Goal: Communication & Community: Answer question/provide support

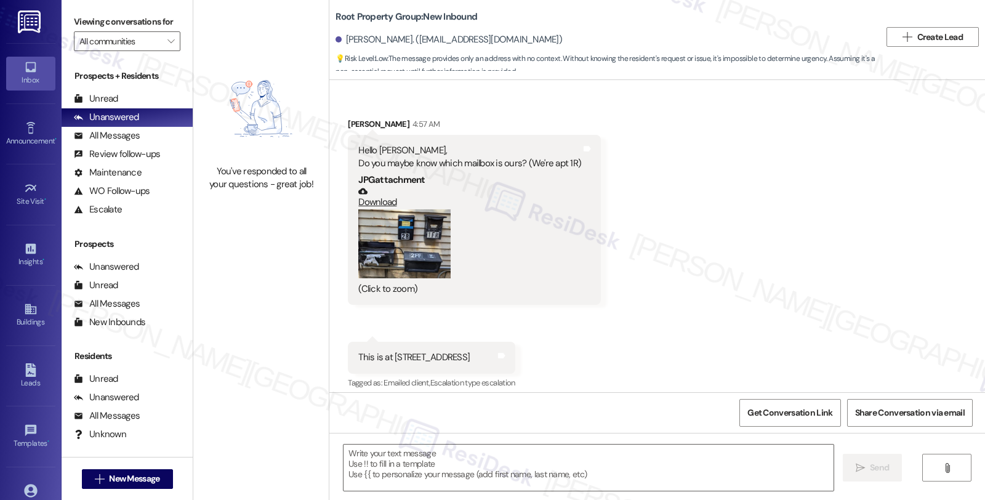
scroll to position [389, 0]
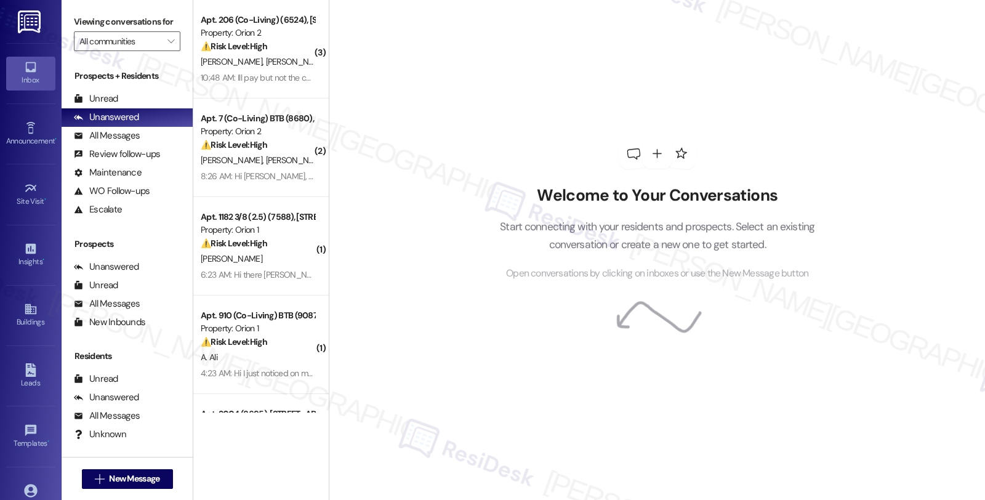
click at [785, 231] on p "Start connecting with your residents and prospects. Select an existing conversa…" at bounding box center [657, 235] width 352 height 35
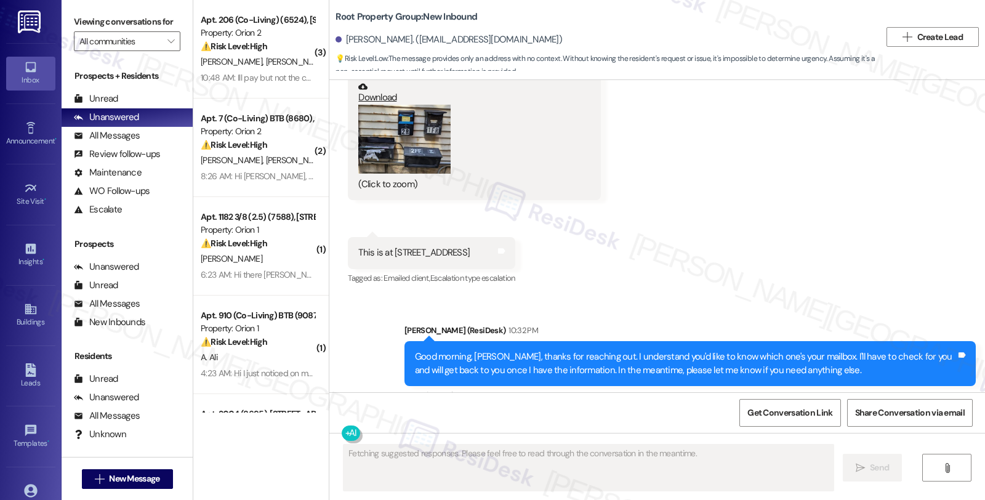
scroll to position [76, 0]
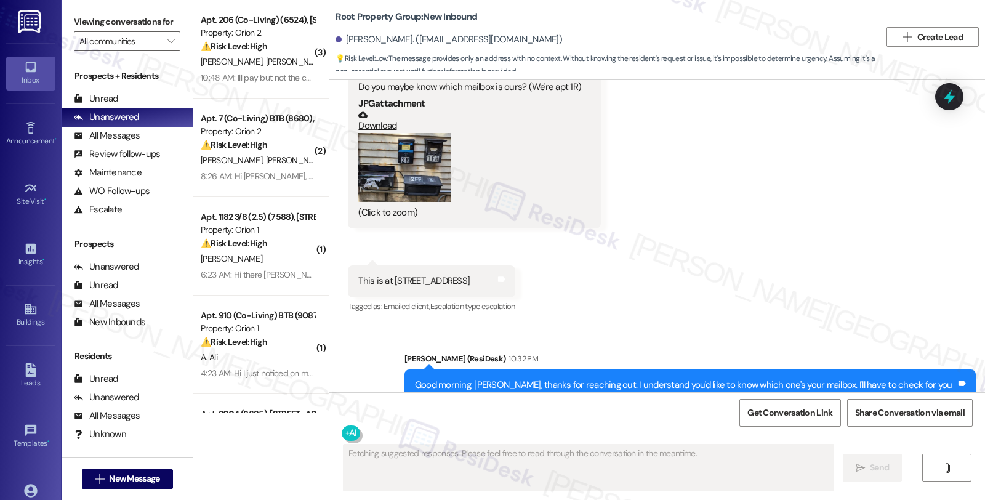
click at [370, 188] on button "Zoom image" at bounding box center [404, 168] width 92 height 70
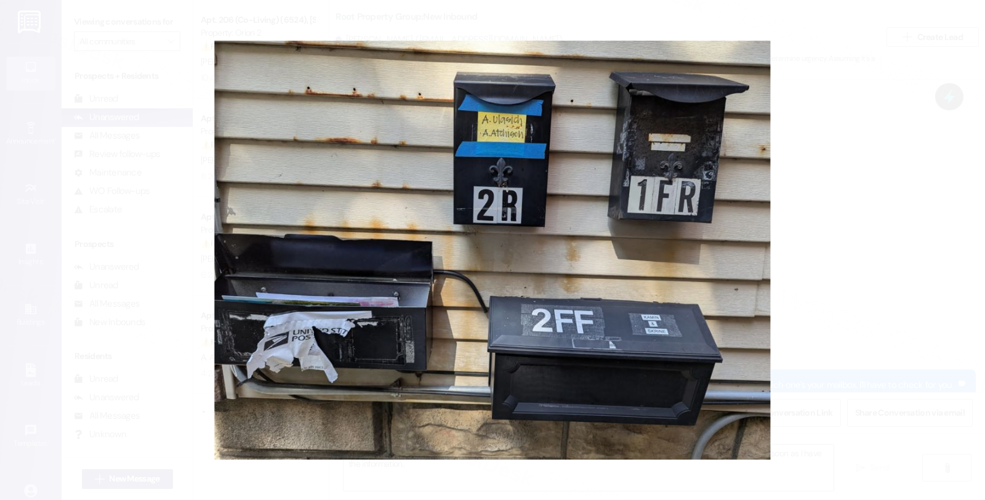
click at [883, 207] on button "Unzoom image" at bounding box center [492, 250] width 985 height 500
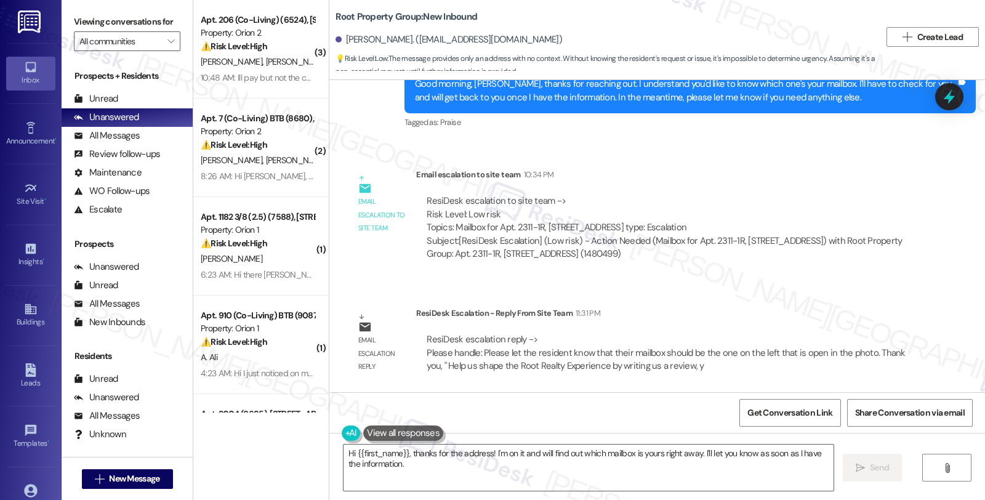
scroll to position [389, 0]
click at [810, 284] on div "Received via SMS [PERSON_NAME] 4:57 AM Hello [PERSON_NAME], Do you maybe know w…" at bounding box center [656, 236] width 655 height 312
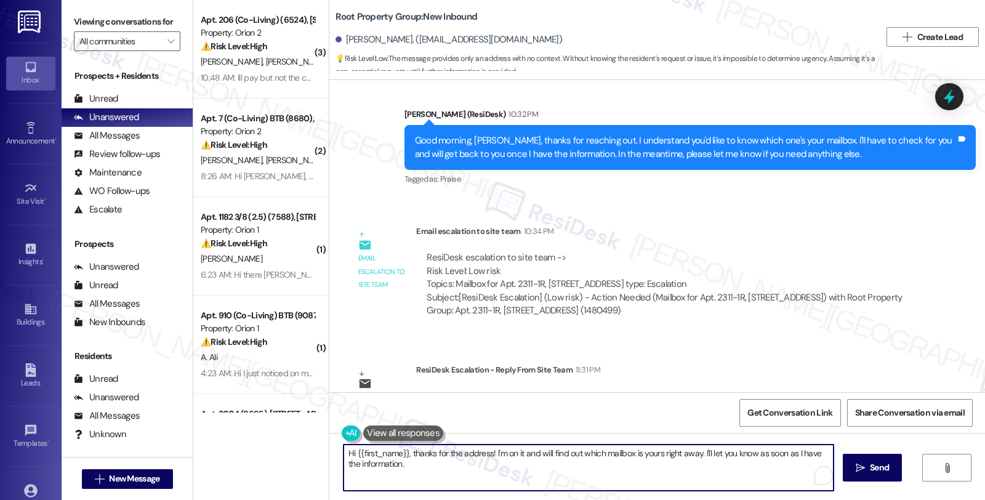
drag, startPoint x: 402, startPoint y: 452, endPoint x: 422, endPoint y: 465, distance: 23.6
click at [422, 465] on textarea "Hi {{first_name}}, thanks for the address! I'm on it and will find out which ma…" at bounding box center [588, 467] width 490 height 46
paste textarea "Please let the resident know that their mailbox should be the one on the left t…"
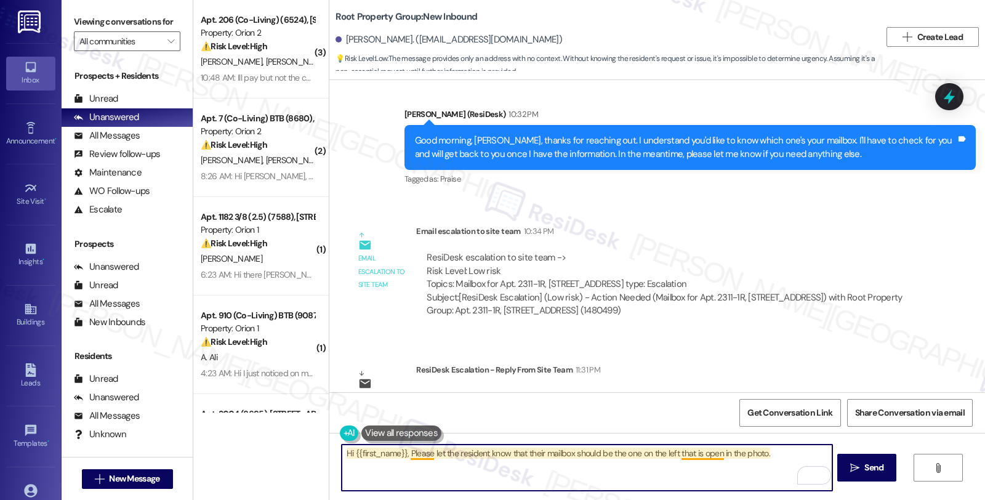
click at [407, 453] on textarea "Hi {{first_name}}, Please let the resident know that their mailbox should be th…" at bounding box center [587, 467] width 490 height 46
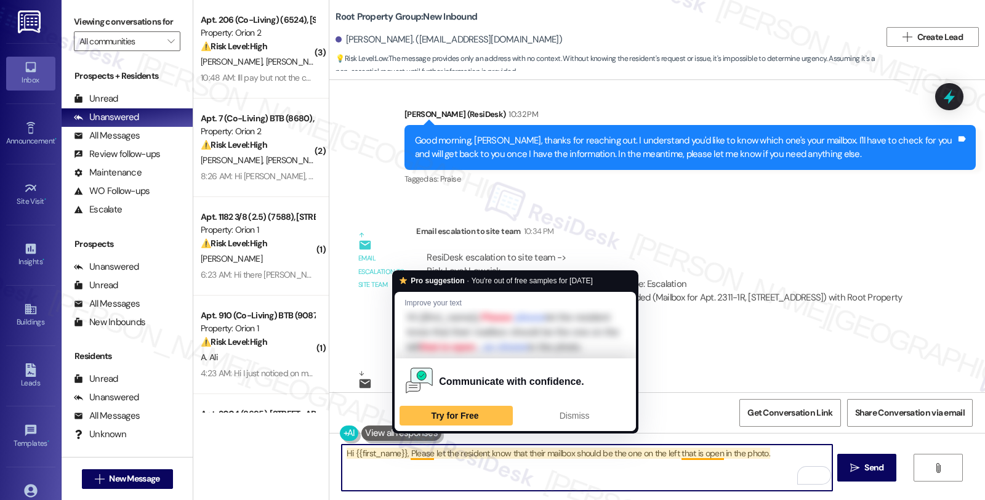
click at [407, 452] on textarea "Hi {{first_name}}, Please let the resident know that their mailbox should be th…" at bounding box center [587, 467] width 490 height 46
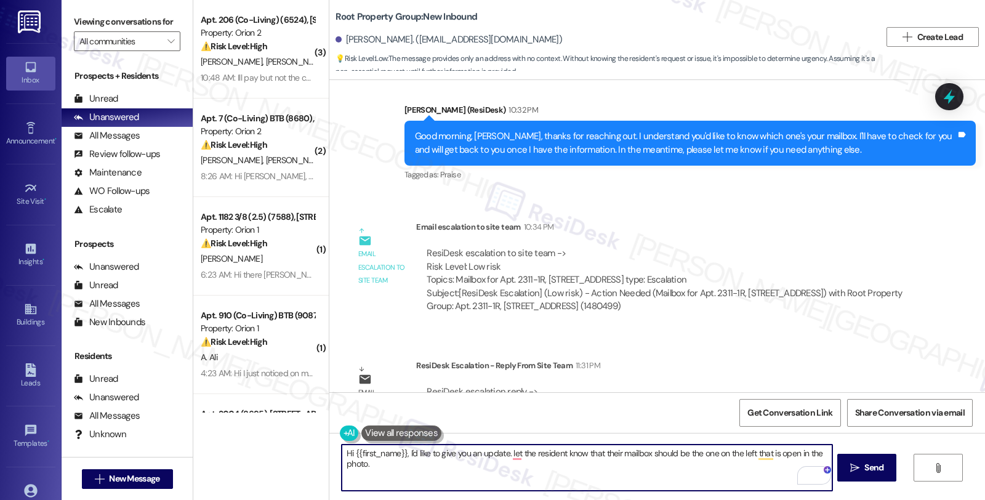
scroll to position [252, 0]
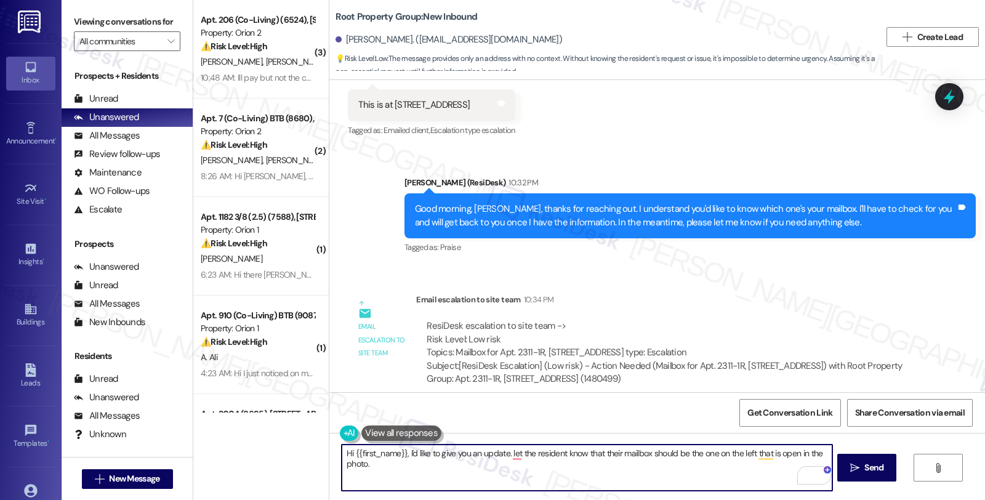
click at [342, 450] on textarea "Hi {{first_name}}, I'd like to give you an update. let the resident know that t…" at bounding box center [587, 467] width 490 height 46
click at [401, 453] on textarea "Hi {{first_name}}, I'd like to give you an update. let the resident know that t…" at bounding box center [587, 467] width 490 height 46
click at [443, 452] on textarea "I'd like to give you an update. let the resident know that their mailbox should…" at bounding box center [587, 467] width 490 height 46
click at [550, 451] on textarea "I'd like to give you an update. let the resident know that their mailbox should…" at bounding box center [587, 467] width 490 height 46
click at [708, 456] on textarea "I'd like to give you an update. Your mailbox should be the one on the left that…" at bounding box center [587, 467] width 490 height 46
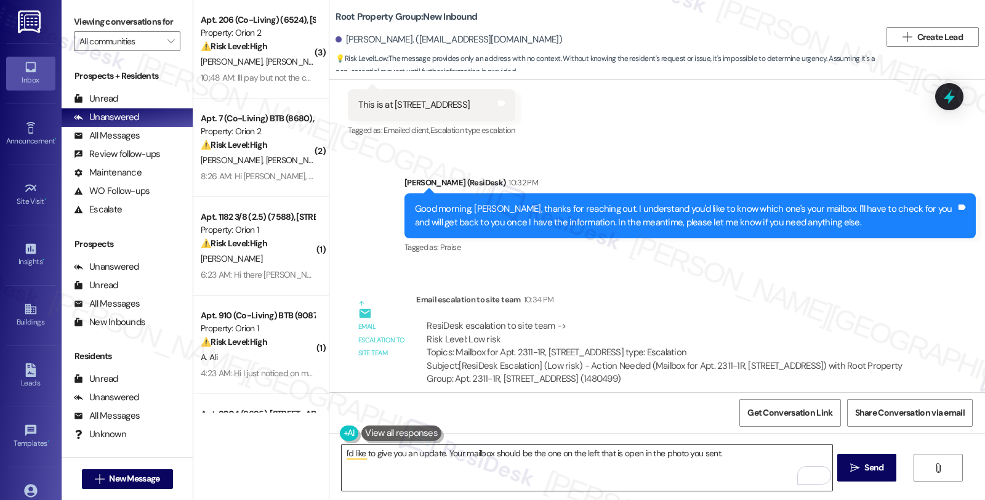
drag, startPoint x: 502, startPoint y: 474, endPoint x: 549, endPoint y: 465, distance: 48.3
click at [502, 474] on textarea "I'd like to give you an update. Your mailbox should be the one on the left that…" at bounding box center [587, 467] width 490 height 46
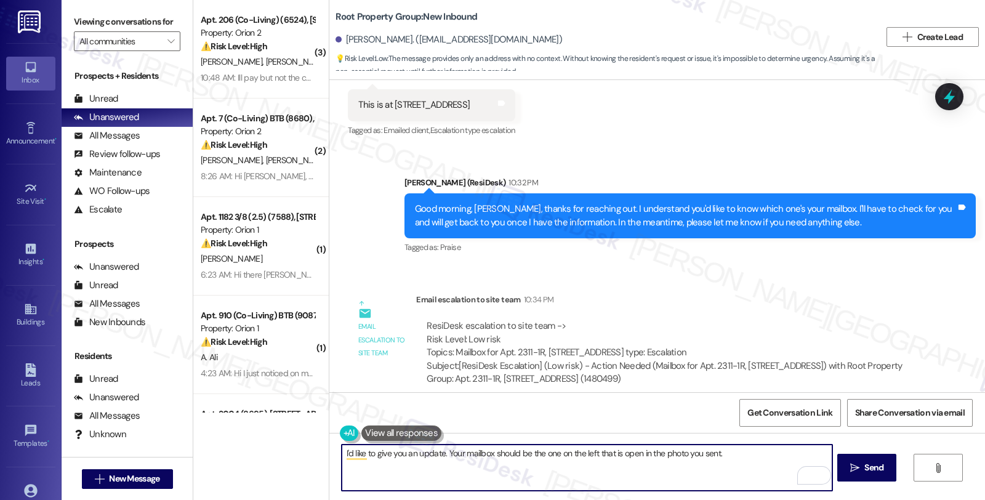
click at [703, 452] on textarea "I'd like to give you an update. Your mailbox should be the one on the left that…" at bounding box center [587, 467] width 490 height 46
paste textarea "Should you have other concerns, please feel free to reach out. Have a great day!"
type textarea "I'd like to give you an update. Your mailbox should be the one on the left that…"
click at [864, 465] on span "Send" at bounding box center [873, 467] width 19 height 13
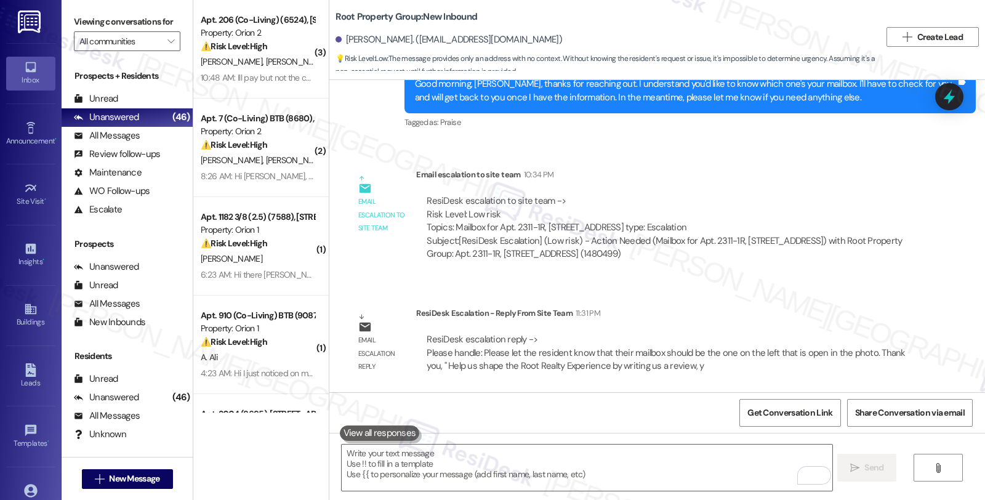
scroll to position [389, 0]
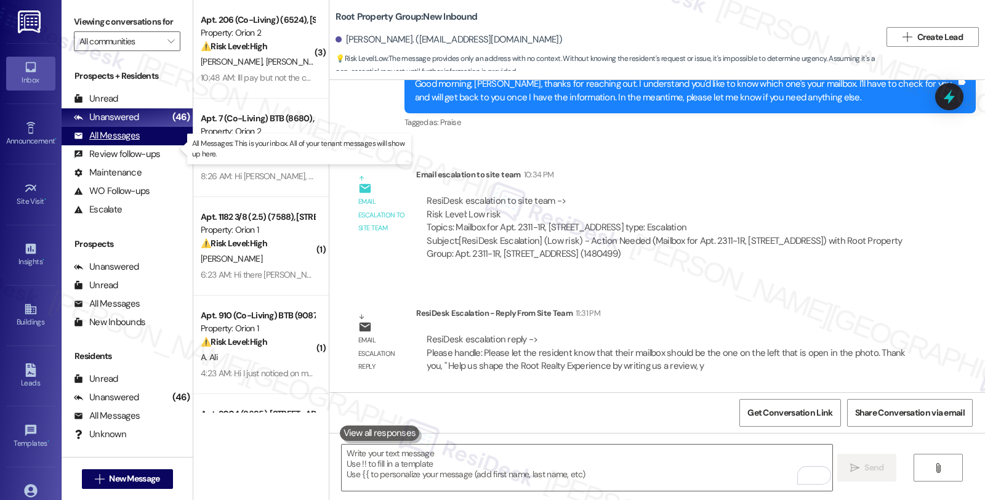
click at [118, 142] on div "All Messages" at bounding box center [107, 135] width 66 height 13
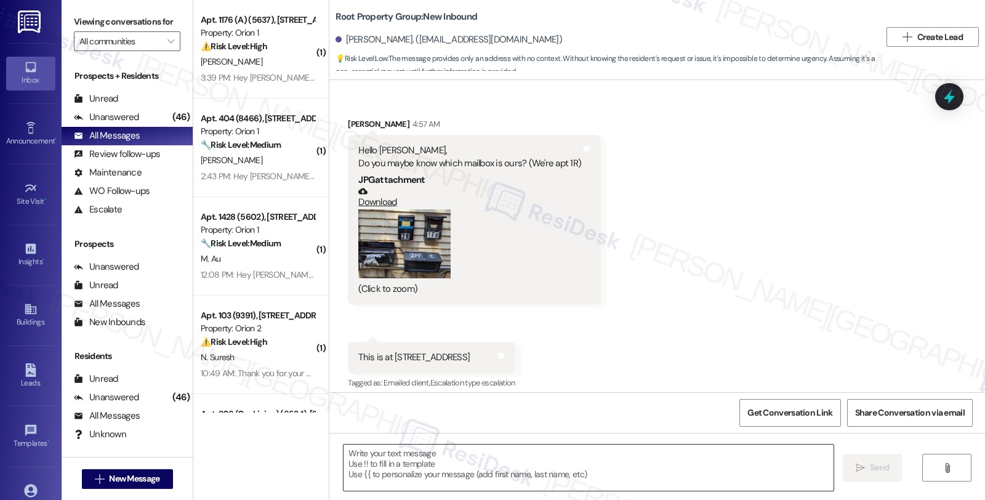
type textarea "Fetching suggested responses. Please feel free to read through the conversation…"
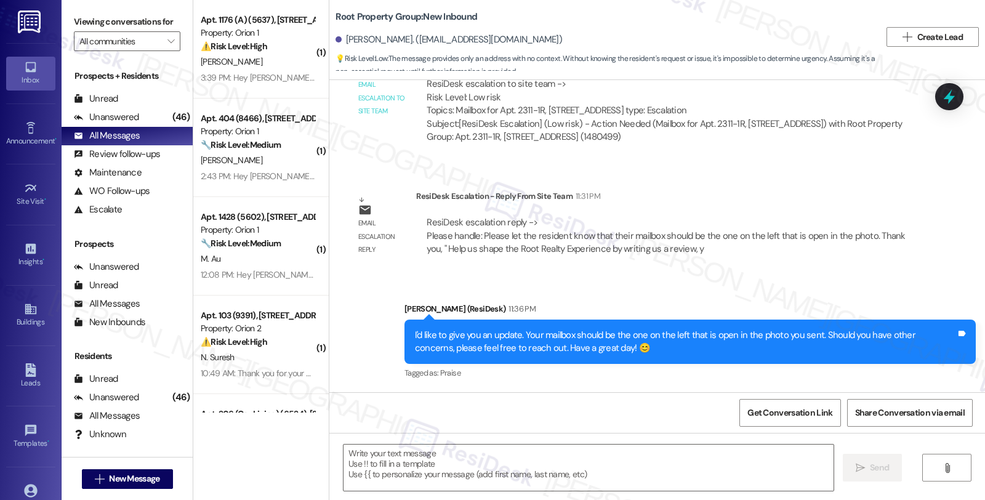
click at [887, 286] on div "Sent via SMS [PERSON_NAME] (ResiDesk) 11:36 PM I'd like to give you an update. …" at bounding box center [656, 332] width 655 height 117
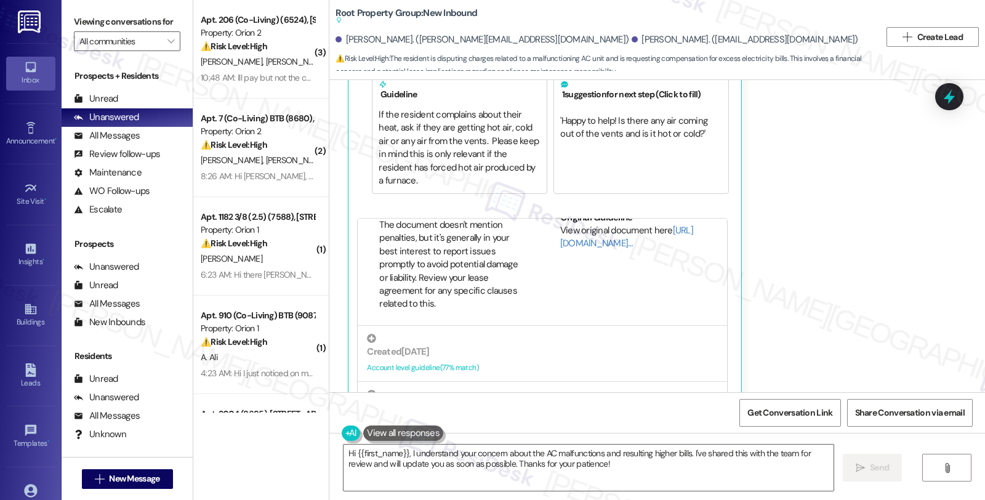
scroll to position [1062, 0]
click at [447, 361] on div "Account level guideline ( 77 % match)" at bounding box center [542, 367] width 351 height 13
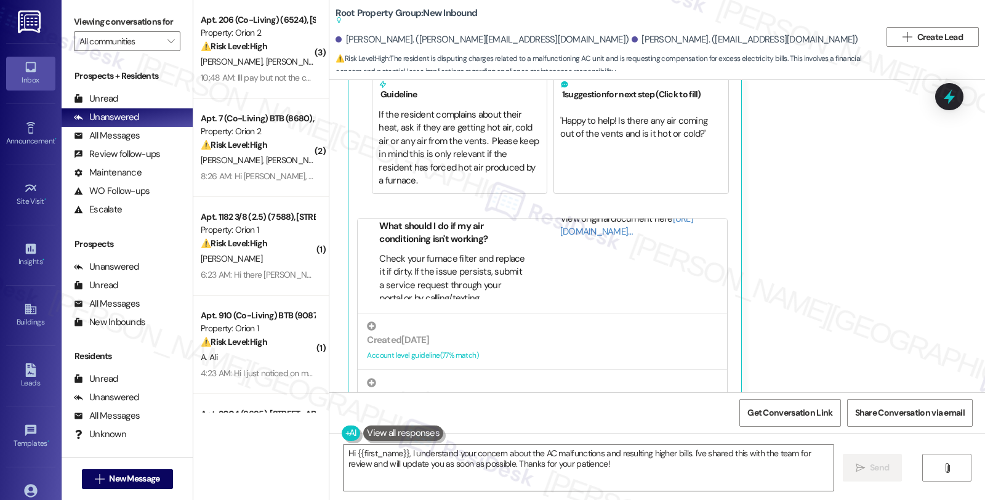
scroll to position [68, 0]
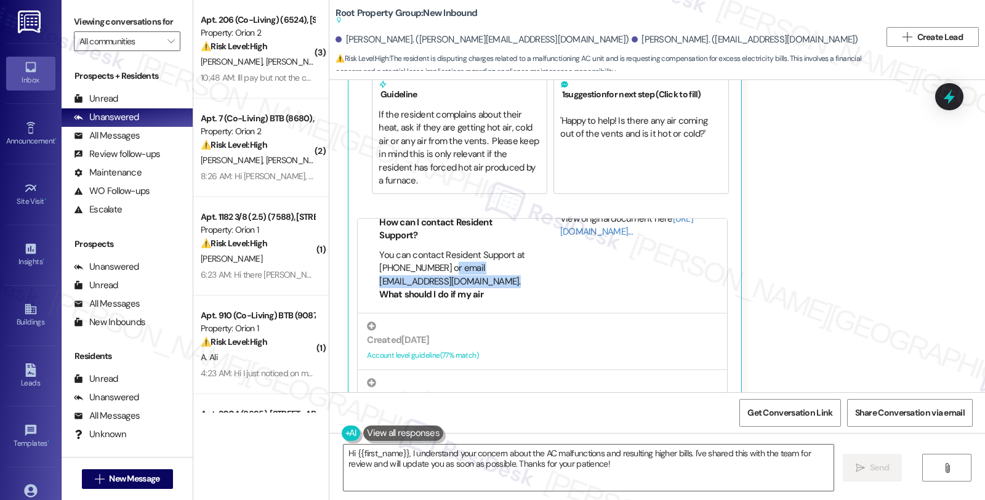
drag, startPoint x: 500, startPoint y: 225, endPoint x: 450, endPoint y: 218, distance: 50.9
click at [450, 249] on li "You can contact Resident Support at 773-904-1392 or email residentsupport@rootr…" at bounding box center [452, 268] width 146 height 39
copy li "email residentsupport@rootrealty.com."
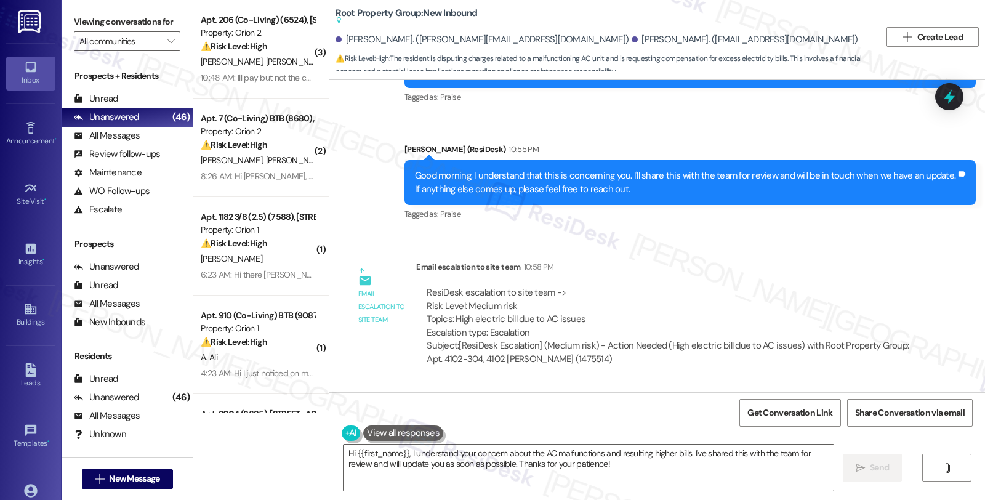
scroll to position [1985, 0]
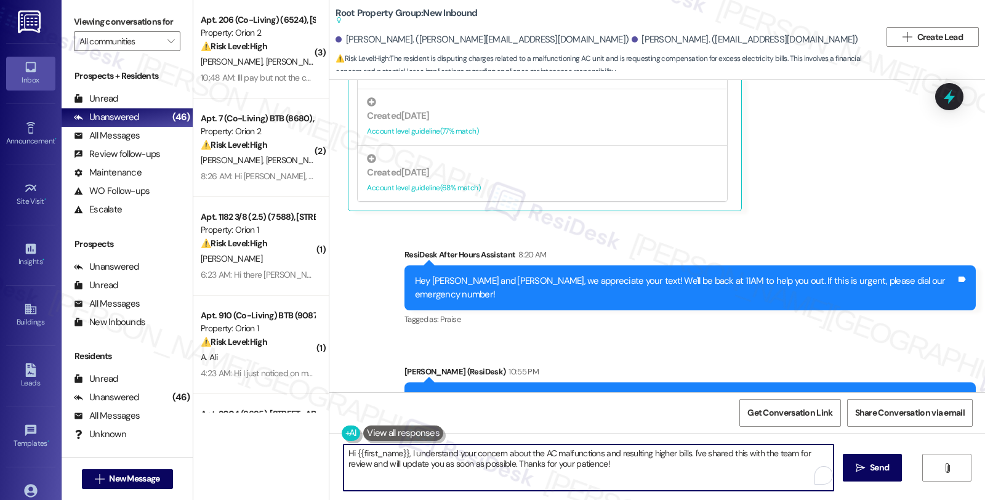
drag, startPoint x: 402, startPoint y: 454, endPoint x: 636, endPoint y: 471, distance: 234.5
click at [636, 471] on textarea "Hi {{first_name}}, I understand your concern about the AC malfunctions and resu…" at bounding box center [588, 467] width 490 height 46
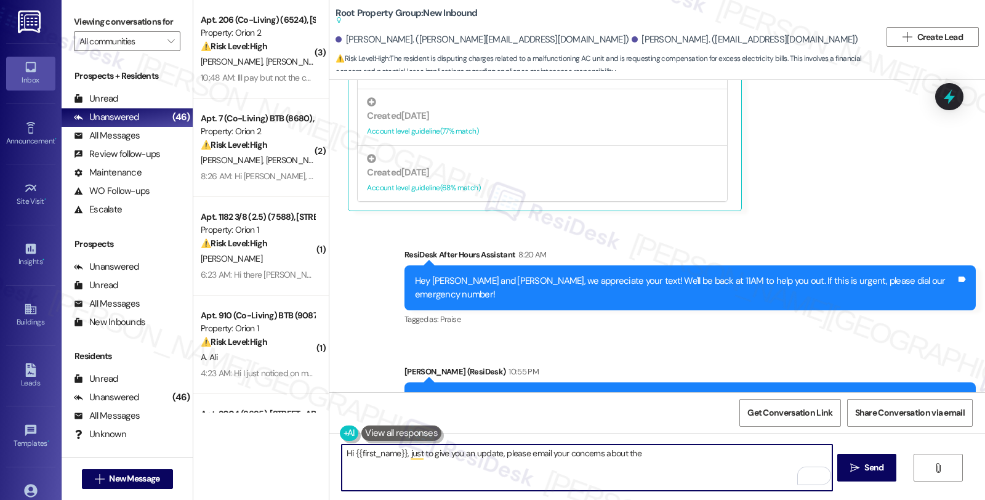
click at [657, 451] on textarea "Hi {{first_name}}, just to give you an update, please email your concerns about…" at bounding box center [587, 467] width 490 height 46
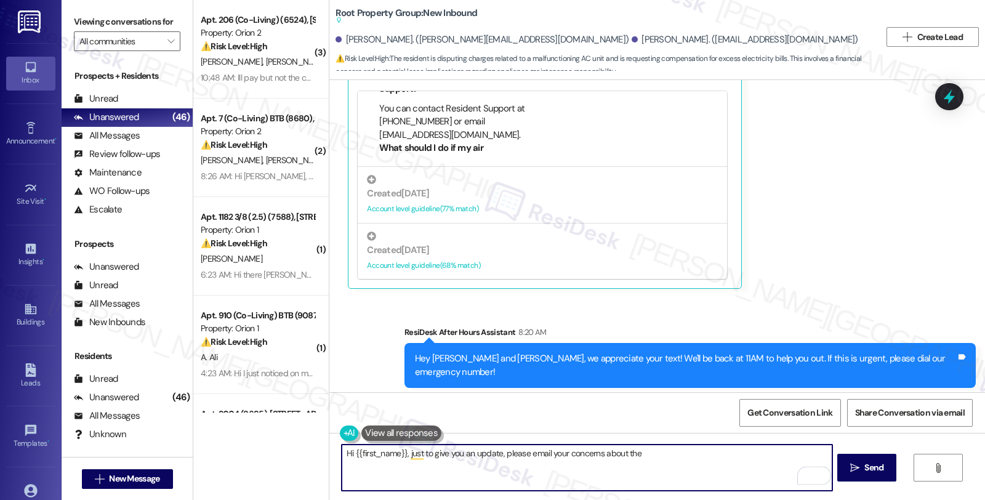
scroll to position [1849, 0]
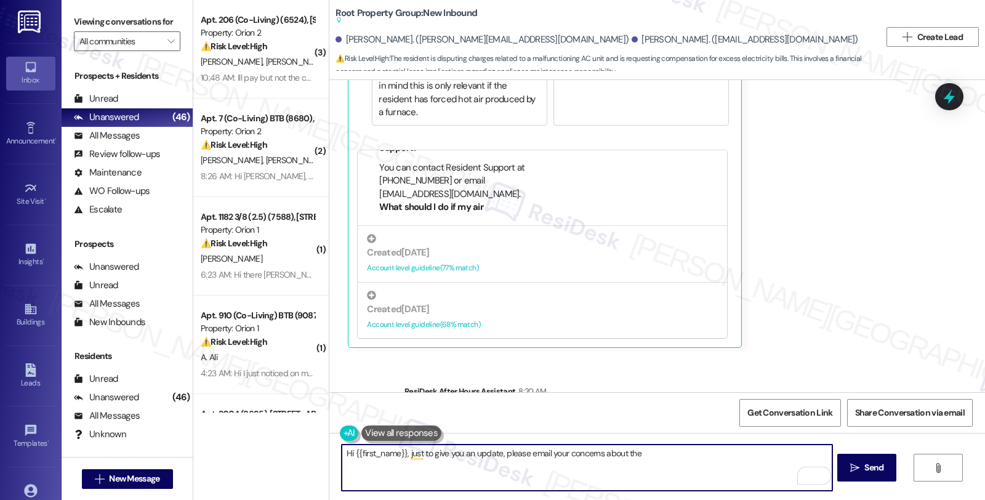
paste textarea "email residentsupport@rootrealty.com."
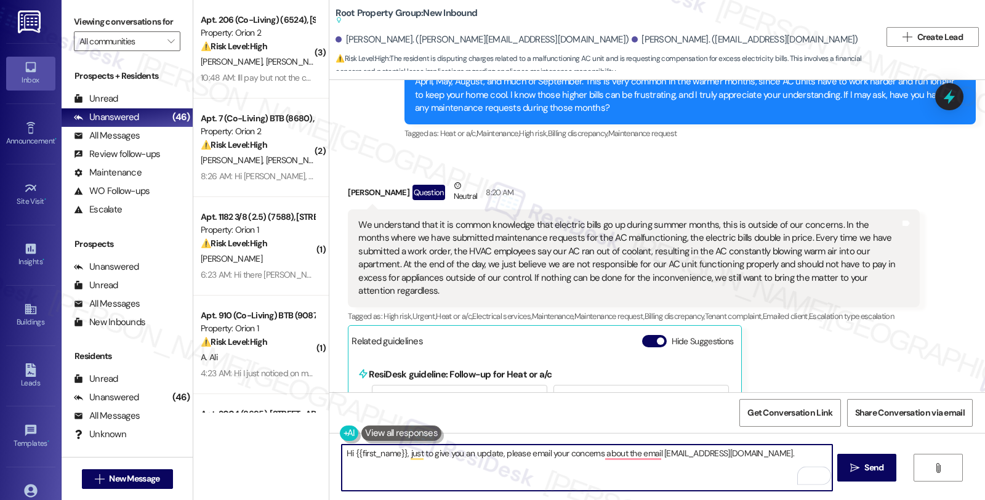
scroll to position [1438, 0]
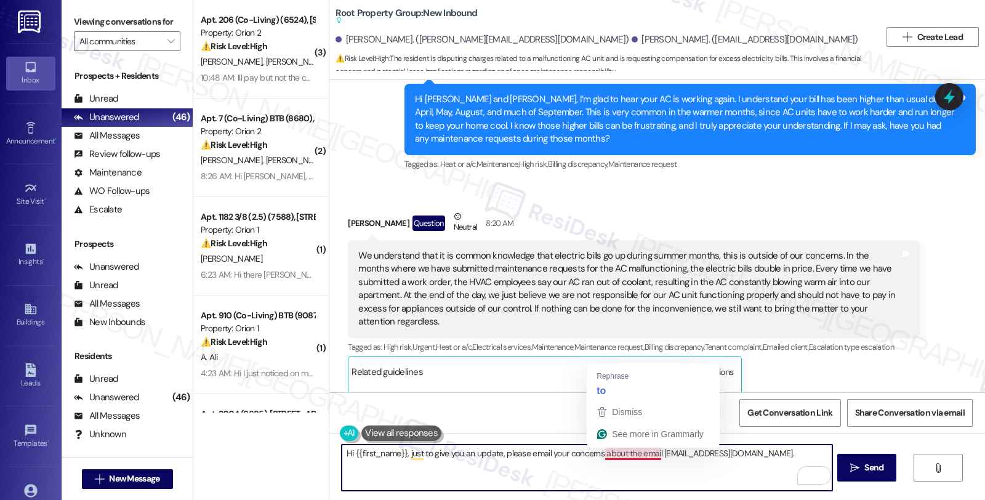
click at [620, 455] on textarea "Hi {{first_name}}, just to give you an update, please email your concerns about…" at bounding box center [587, 467] width 490 height 46
click at [637, 458] on textarea "Hi {{first_name}}, just to give you an update, please email your concerns about…" at bounding box center [587, 467] width 490 height 46
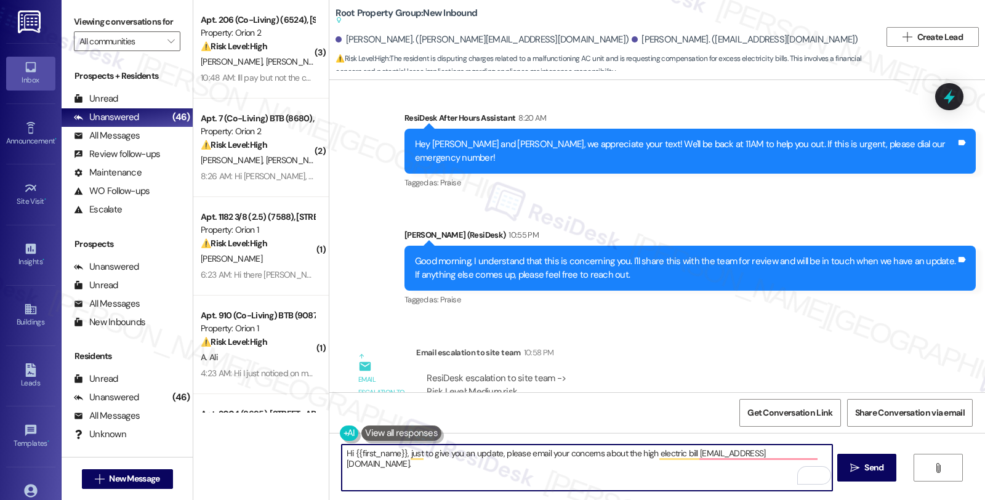
scroll to position [2259, 0]
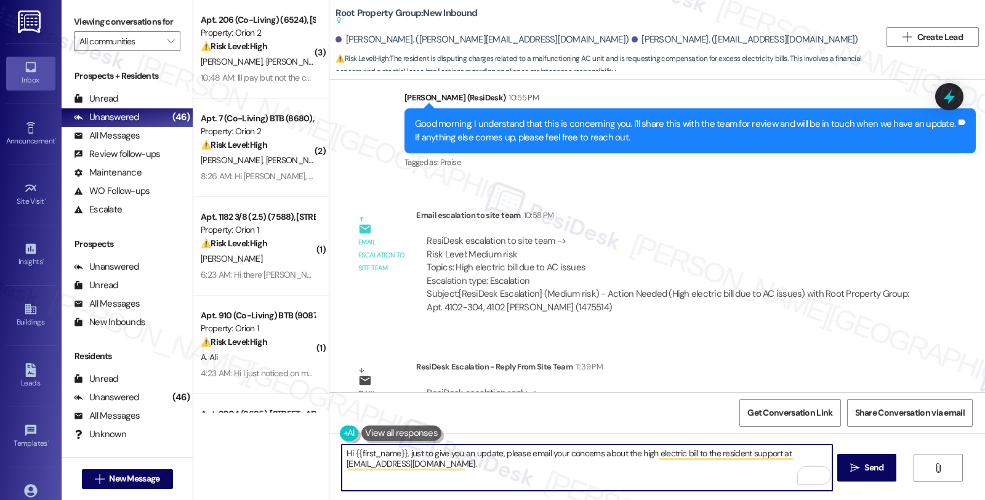
click at [487, 466] on textarea "Hi {{first_name}}, just to give you an update, please email your concerns about…" at bounding box center [587, 467] width 490 height 46
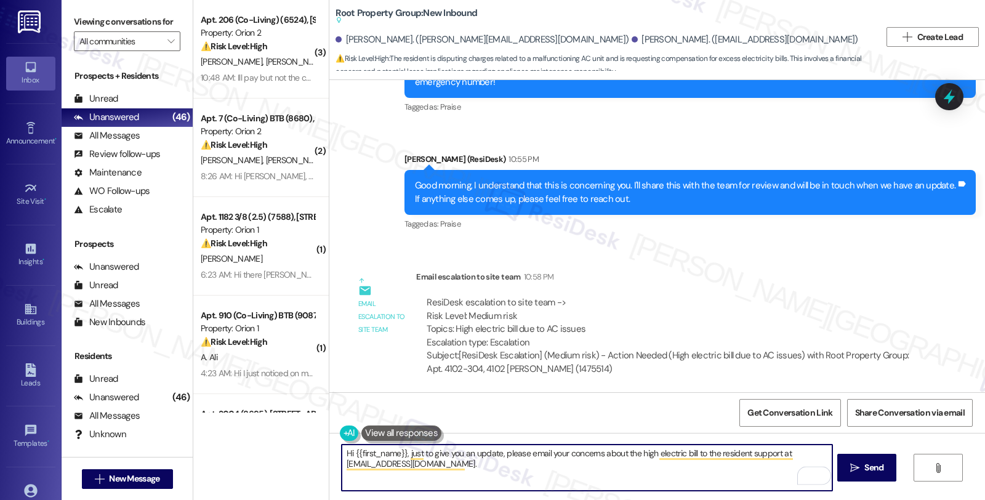
scroll to position [2191, 0]
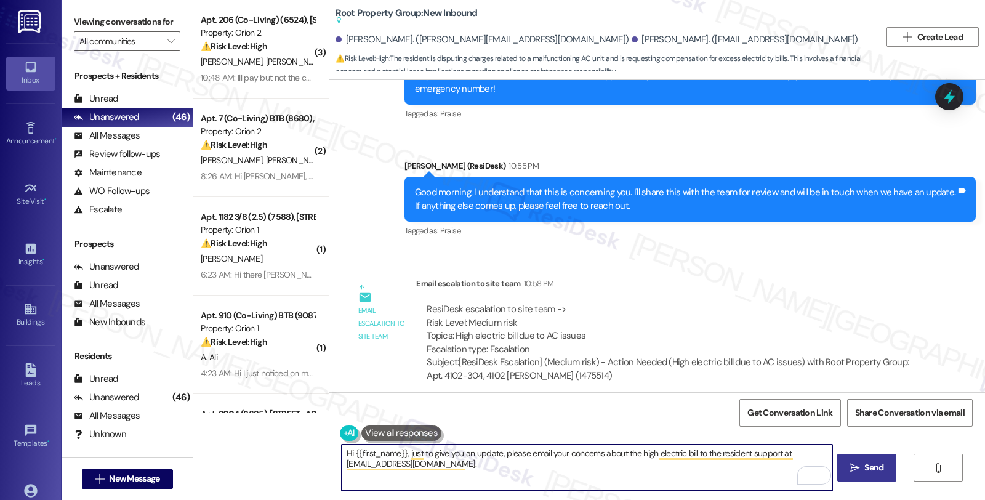
type textarea "Hi {{first_name}}, just to give you an update, please email your concerns about…"
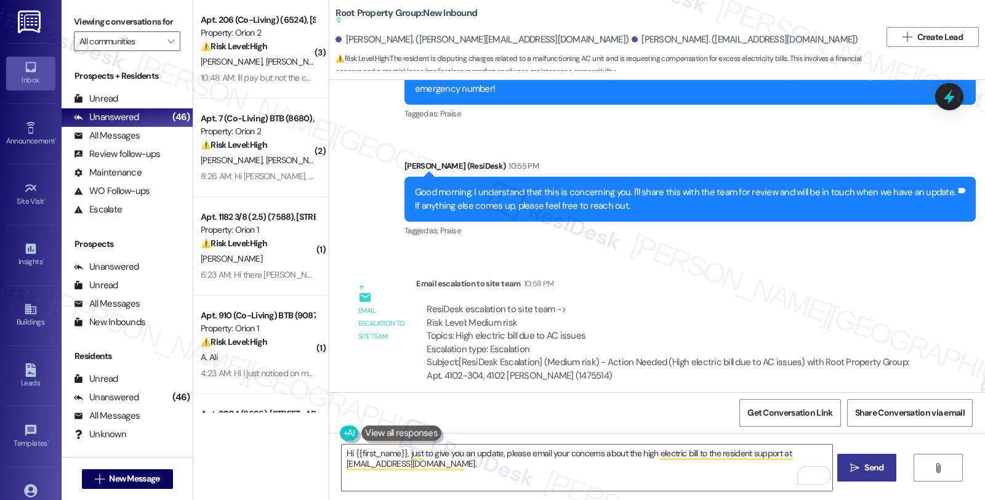
click at [879, 469] on span "Send" at bounding box center [873, 467] width 19 height 13
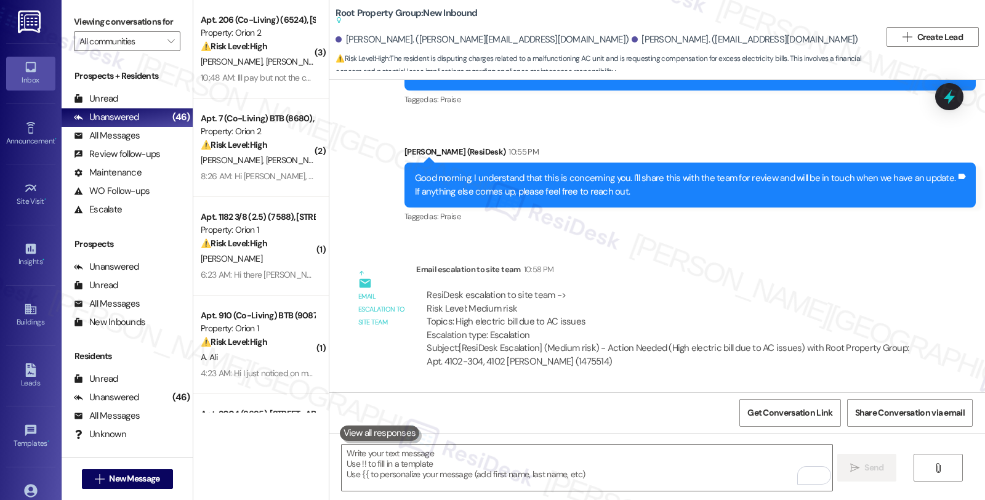
scroll to position [2259, 0]
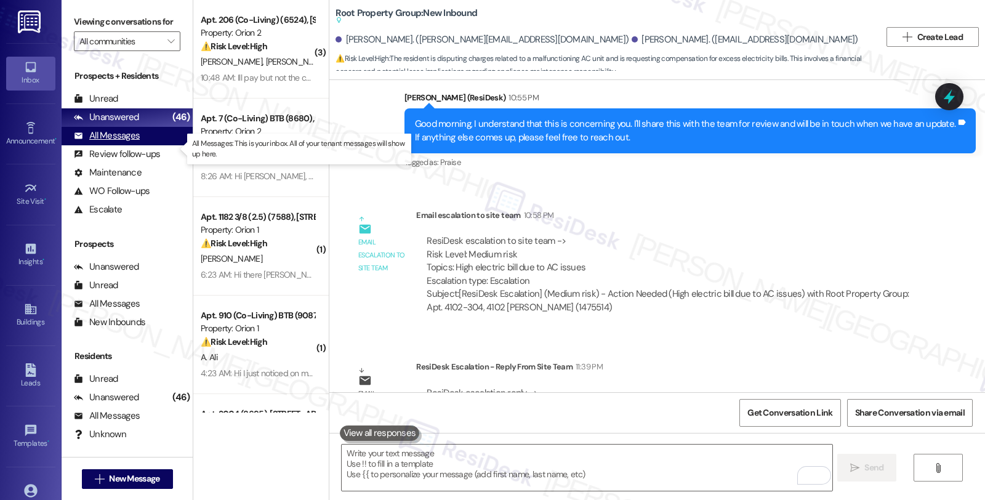
click at [132, 142] on div "All Messages" at bounding box center [107, 135] width 66 height 13
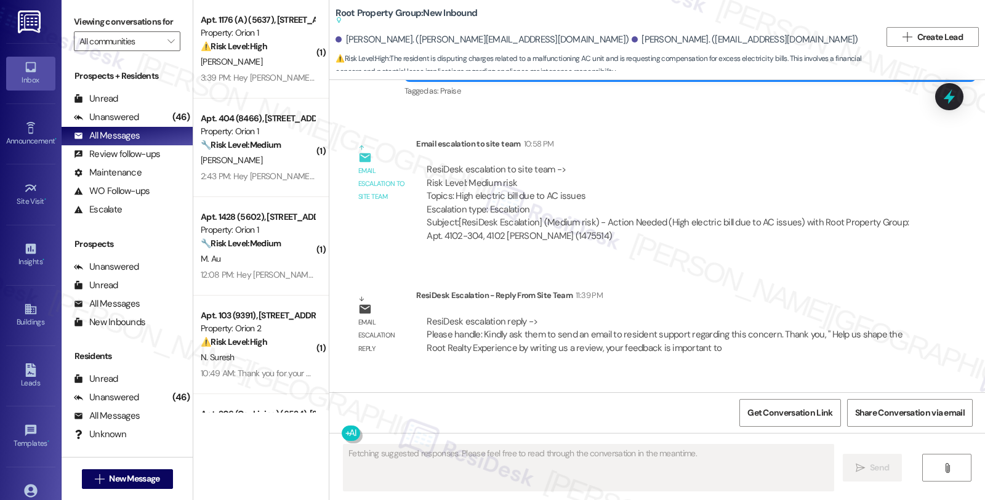
scroll to position [2376, 0]
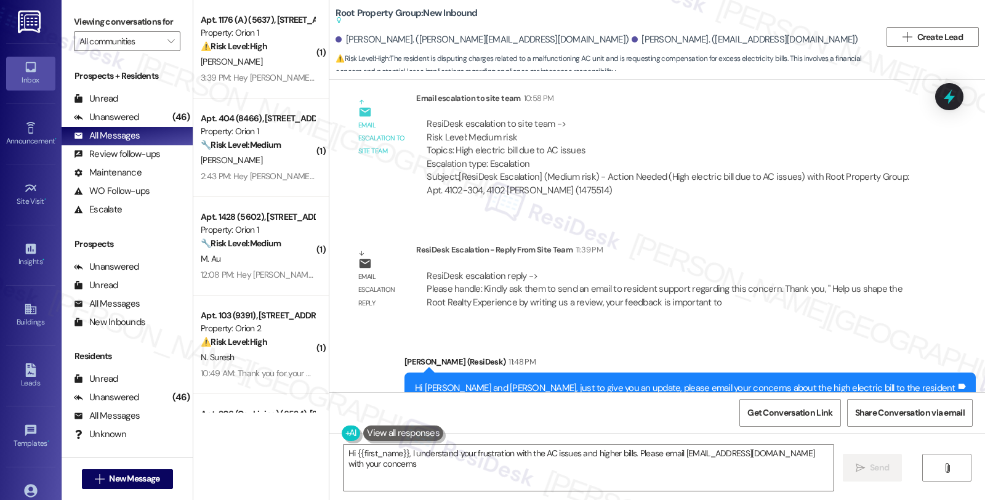
type textarea "Hi {{first_name}}, I understand your frustration with the AC issues and higher …"
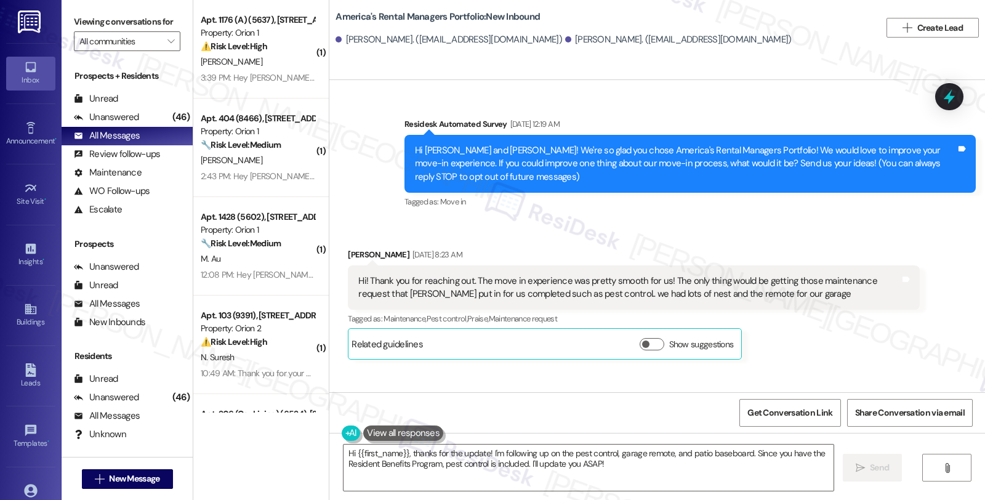
scroll to position [2896, 0]
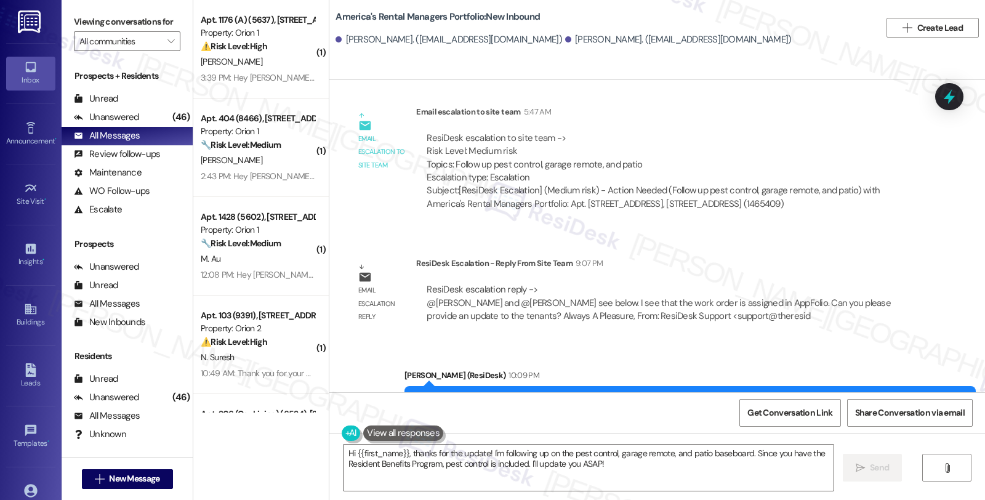
click at [784, 275] on div "ResiDesk escalation reply -> @Mindy Tully and @Clay Kelley see below. I see tha…" at bounding box center [667, 303] width 503 height 58
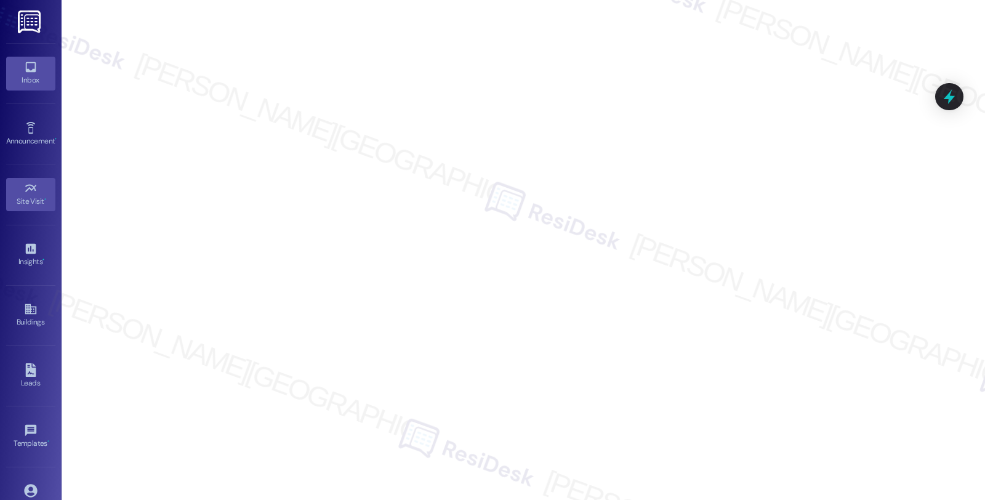
click at [30, 68] on icon at bounding box center [31, 67] width 14 height 14
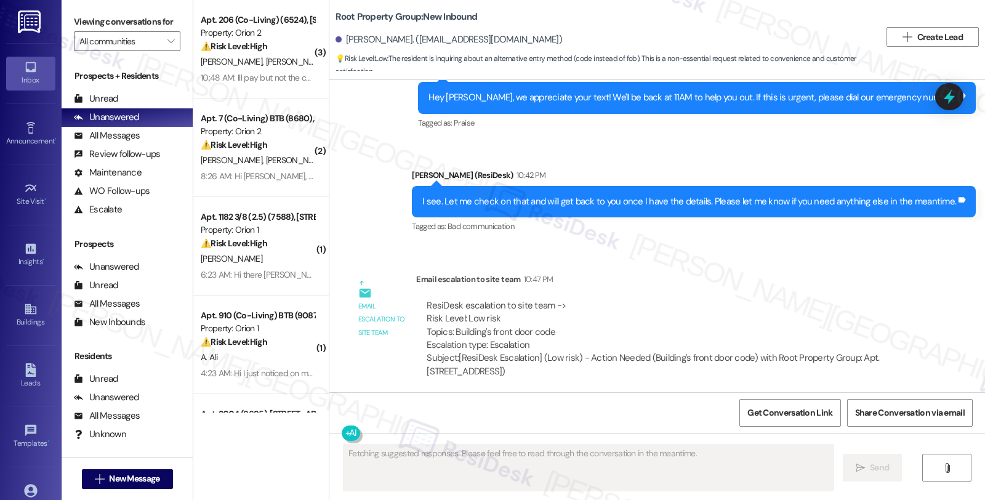
scroll to position [625, 0]
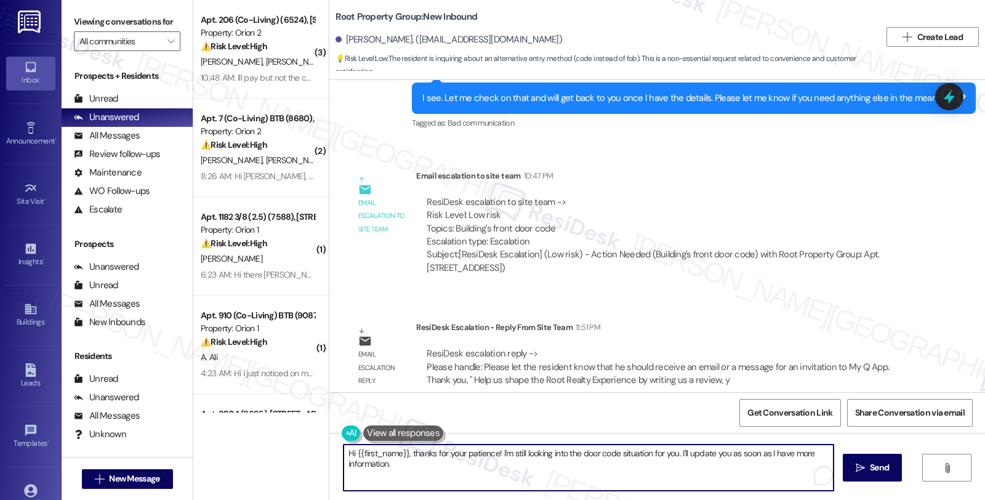
drag, startPoint x: 404, startPoint y: 451, endPoint x: 441, endPoint y: 471, distance: 42.1
click at [441, 471] on textarea "Hi {{first_name}}, thanks for your patience! I'm still looking into the door co…" at bounding box center [588, 467] width 490 height 46
paste textarea "Please let the resident know that he should receive an email or a message for a…"
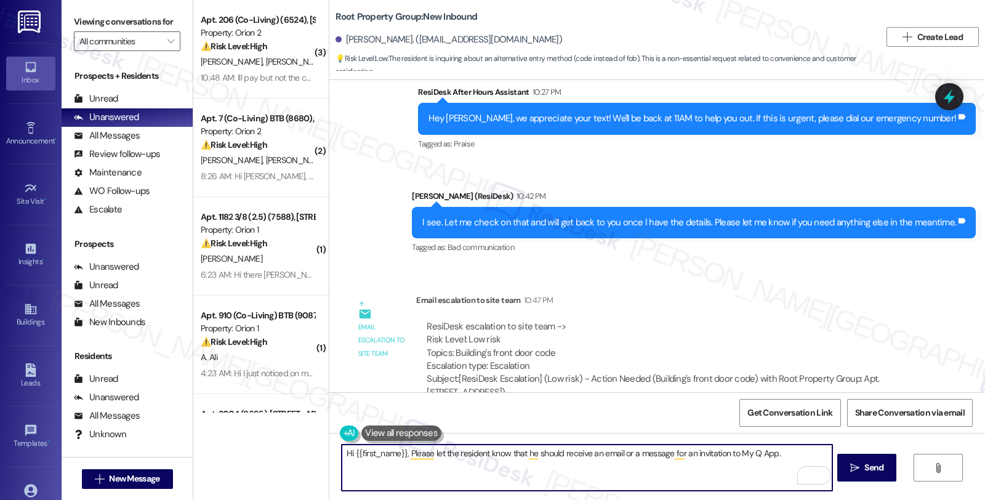
scroll to position [488, 0]
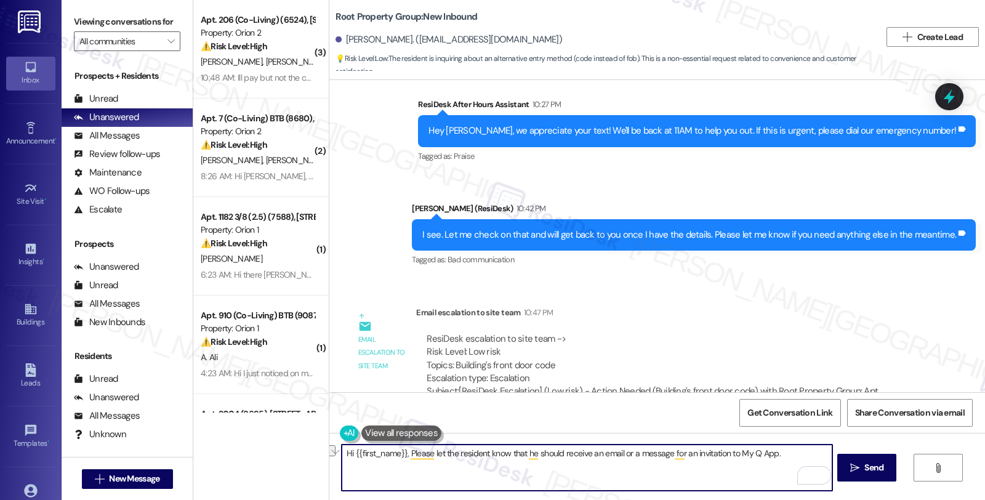
drag, startPoint x: 400, startPoint y: 453, endPoint x: 313, endPoint y: 453, distance: 87.4
click at [313, 453] on div "( 3 ) Apt. 206 (Co-Living) (6524), [STREET_ADDRESS][PERSON_NAME] Property: Orio…" at bounding box center [588, 250] width 791 height 500
click at [346, 40] on div "[PERSON_NAME]. ([EMAIL_ADDRESS][DOMAIN_NAME])" at bounding box center [448, 39] width 226 height 13
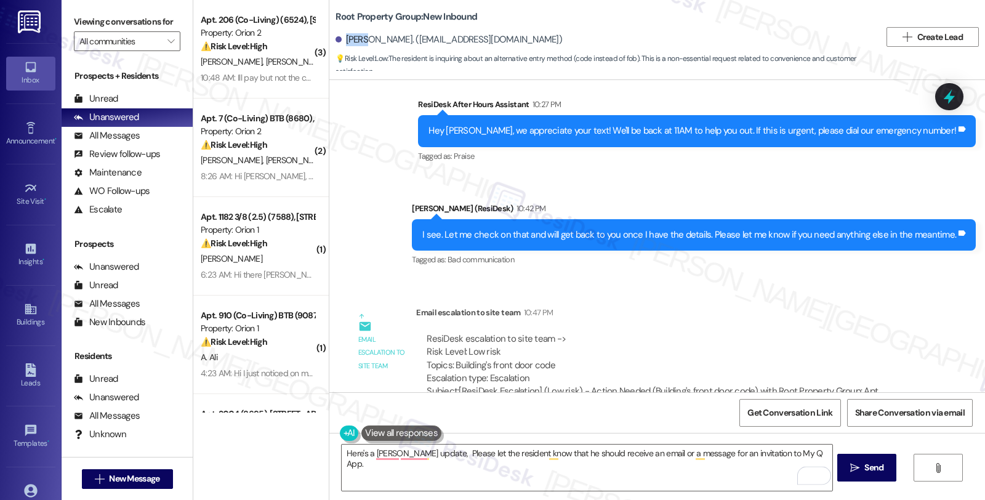
click at [346, 40] on div "Cory Gray. (am.gray.cj@gmail.com)" at bounding box center [448, 39] width 226 height 13
copy div "Cory"
click at [425, 447] on textarea "Here's a quock update, Please let the resident know that he should receive an e…" at bounding box center [587, 467] width 490 height 46
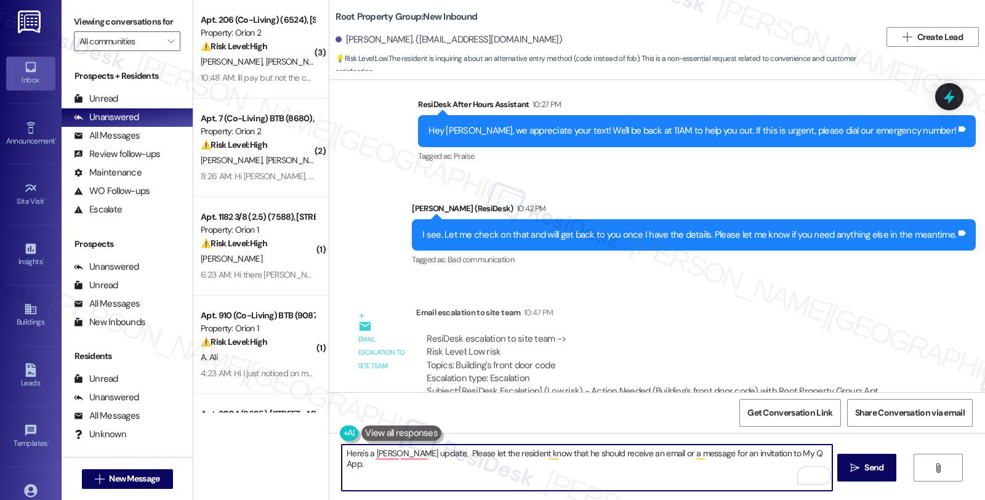
click at [422, 454] on textarea "Here's a quock update, Please let the resident know that he should receive an e…" at bounding box center [587, 467] width 490 height 46
paste textarea "Cory"
click at [420, 454] on textarea "Here's a quick update, Cory. Please let the resident know that he should receiv…" at bounding box center [587, 467] width 490 height 46
click at [439, 453] on textarea "Here's a quick update, Cory. Please let the resident know that he should receiv…" at bounding box center [587, 467] width 490 height 46
click at [582, 453] on textarea "Here's a quick update, Cory. You Please let the resident know that he should re…" at bounding box center [587, 467] width 490 height 46
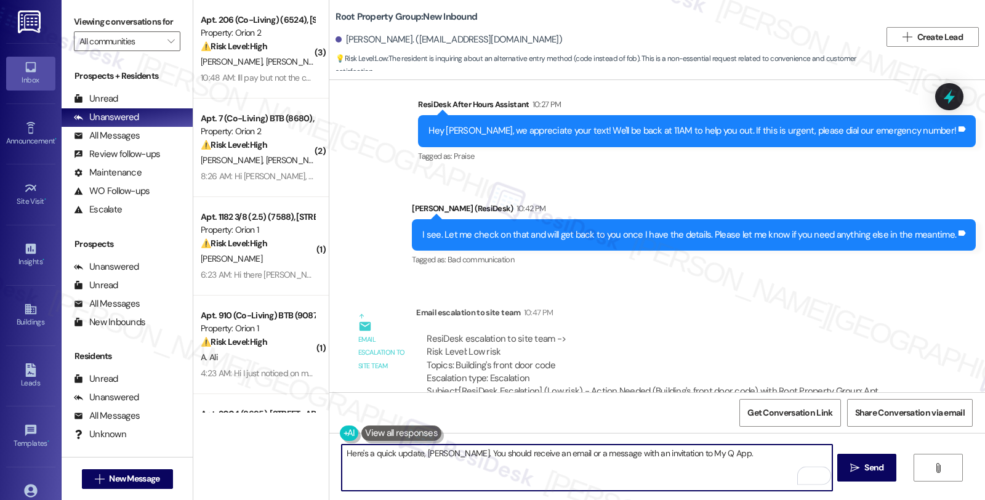
click at [718, 458] on textarea "Here's a quick update, Cory. You should receive an email or a message with an i…" at bounding box center [587, 467] width 490 height 46
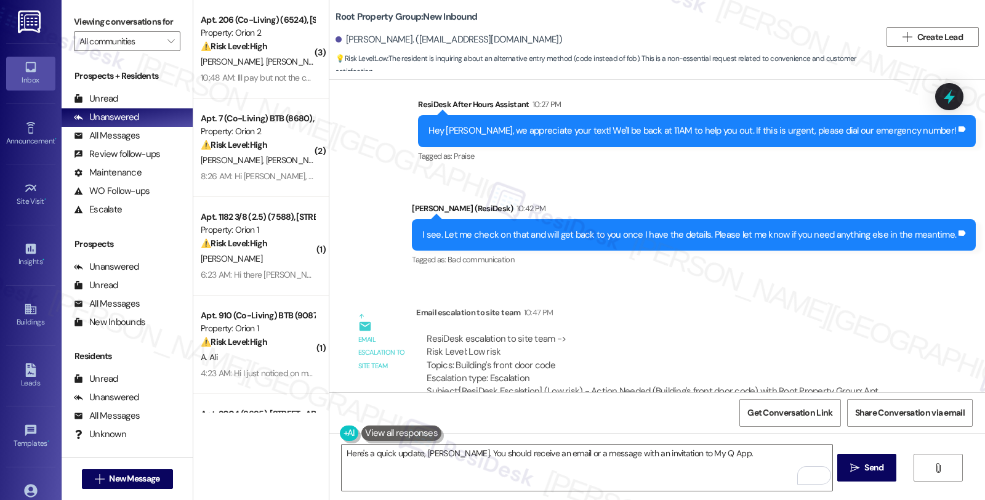
click at [404, 438] on button at bounding box center [401, 432] width 80 height 15
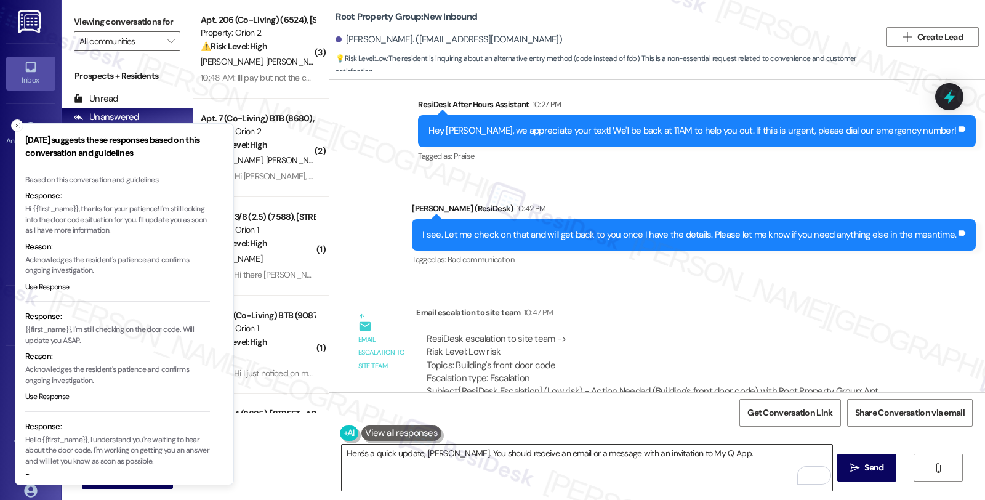
click at [731, 454] on textarea "Here's a quick update, Cory. You should receive an email or a message with an i…" at bounding box center [587, 467] width 490 height 46
click at [778, 457] on textarea "Here's a quick update, Cory. You should receive an email or a message with an i…" at bounding box center [587, 467] width 490 height 46
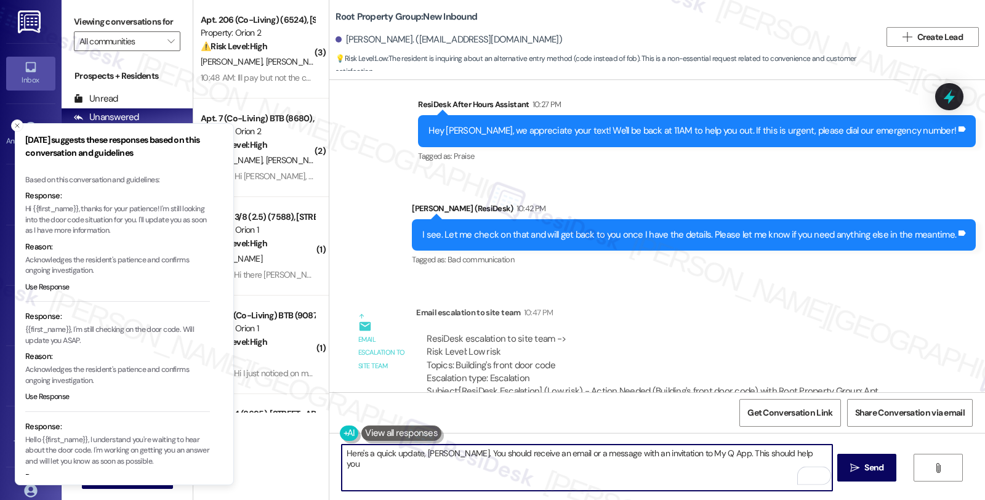
click at [786, 446] on textarea "Here's a quick update, Cory. You should receive an email or a message with an i…" at bounding box center [587, 467] width 490 height 46
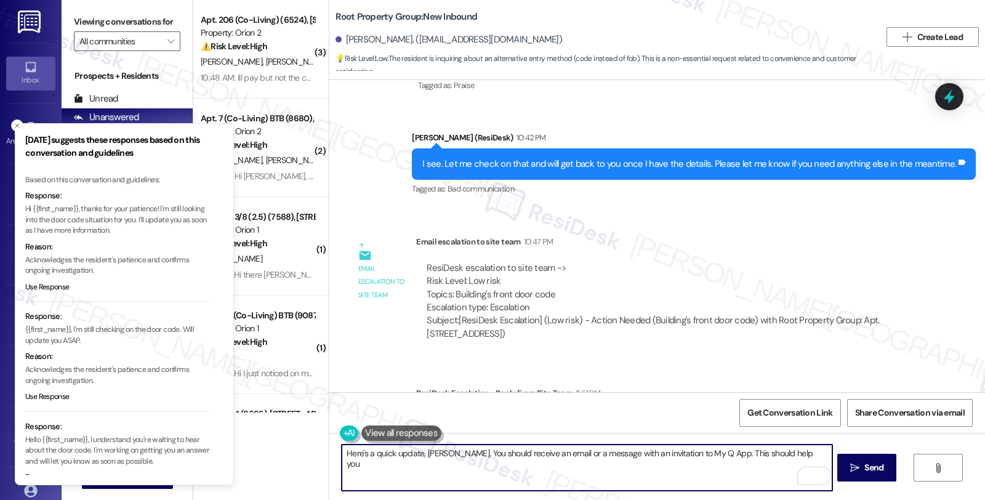
scroll to position [625, 0]
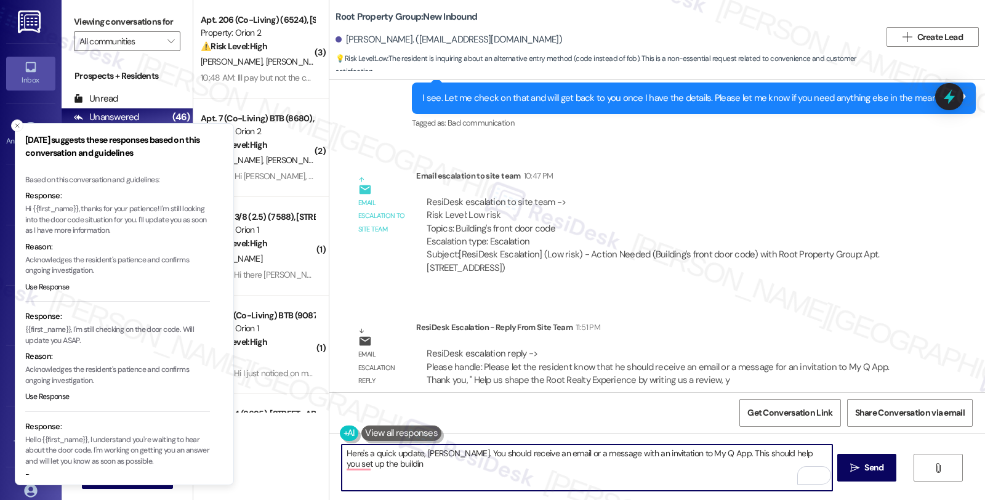
click at [774, 454] on textarea "Here's a quick update, Cory. You should receive an email or a message with an i…" at bounding box center [587, 467] width 490 height 46
click at [779, 458] on textarea "Here's a quick update, Cory. You should receive an email or a message with an i…" at bounding box center [587, 467] width 490 height 46
drag, startPoint x: 774, startPoint y: 452, endPoint x: 785, endPoint y: 470, distance: 21.0
click at [785, 470] on textarea "Here's a quick update, Cory. You should receive an email or a message with an i…" at bounding box center [587, 467] width 490 height 46
click at [487, 466] on textarea "Here's a quick update, Cory. You should receive an email or a message with an i…" at bounding box center [587, 467] width 490 height 46
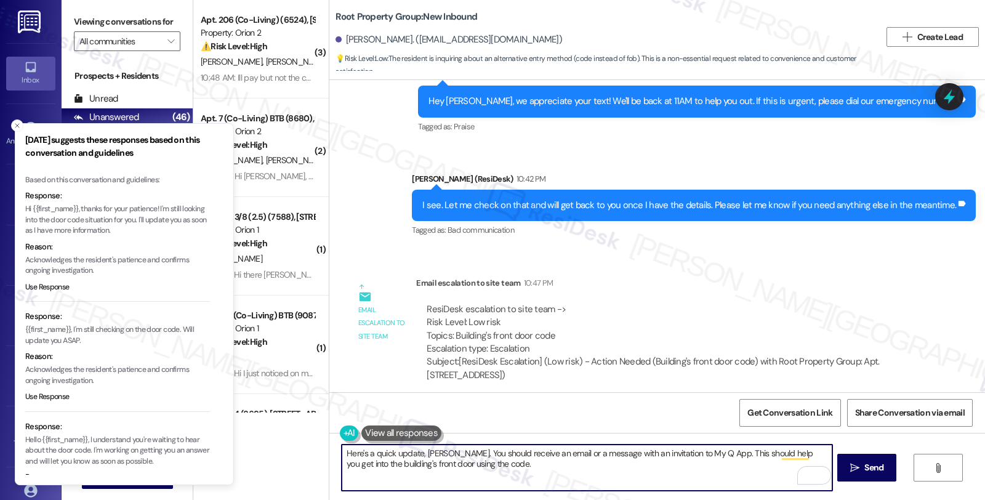
scroll to position [488, 0]
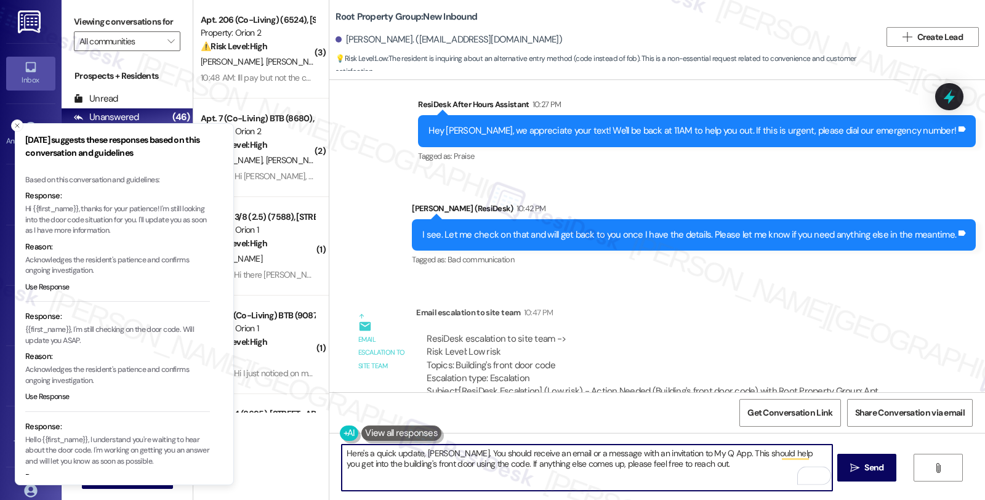
click at [700, 474] on textarea "Here's a quick update, Cory. You should receive an email or a message with an i…" at bounding box center [587, 467] width 490 height 46
type textarea "Here's a quick update, Cory. You should receive an email or a message with an i…"
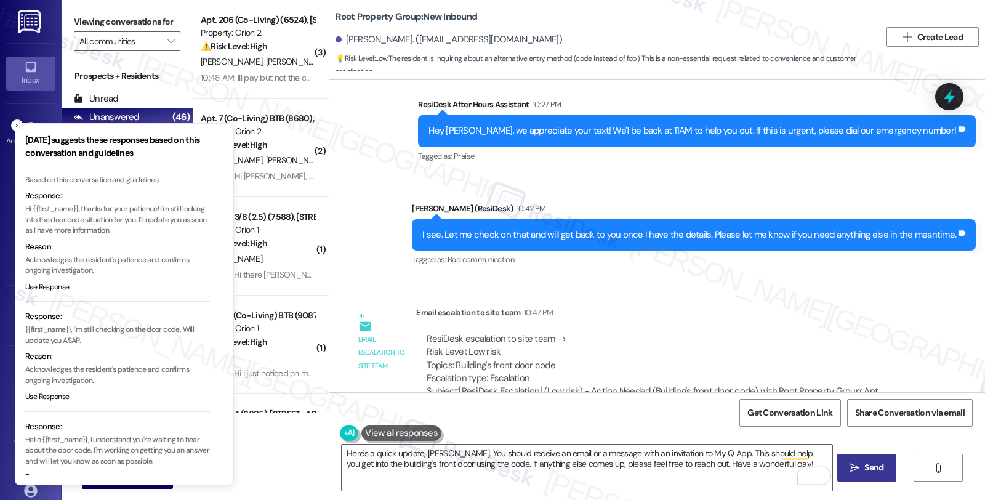
click at [850, 465] on icon "" at bounding box center [854, 468] width 9 height 10
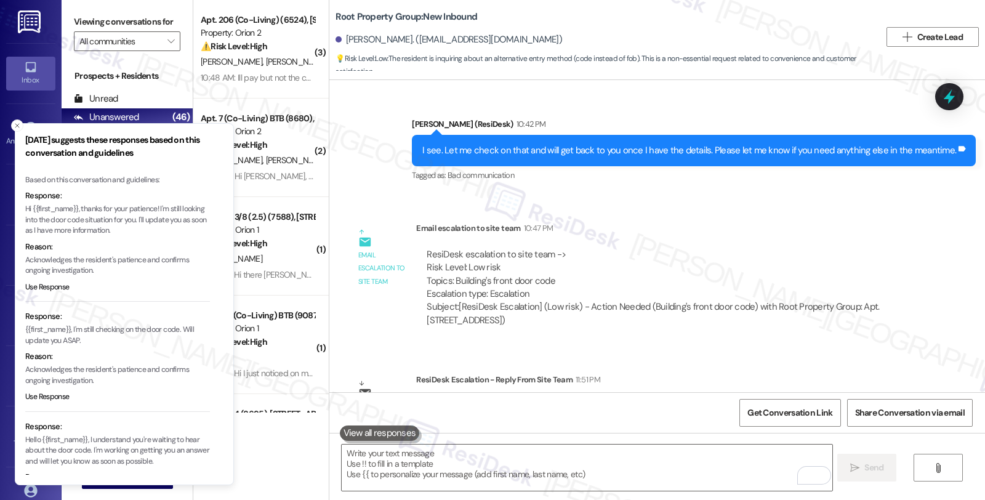
scroll to position [625, 0]
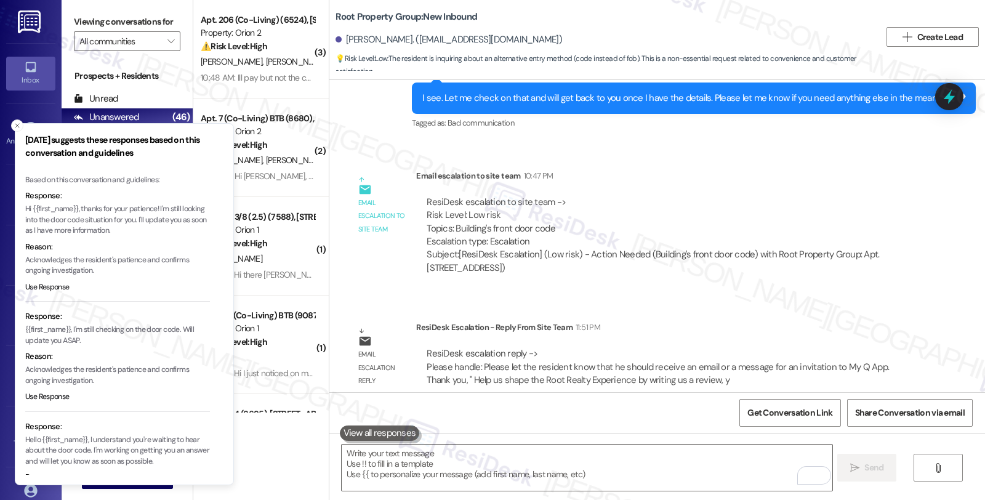
click at [15, 124] on icon "Close toast" at bounding box center [17, 125] width 7 height 7
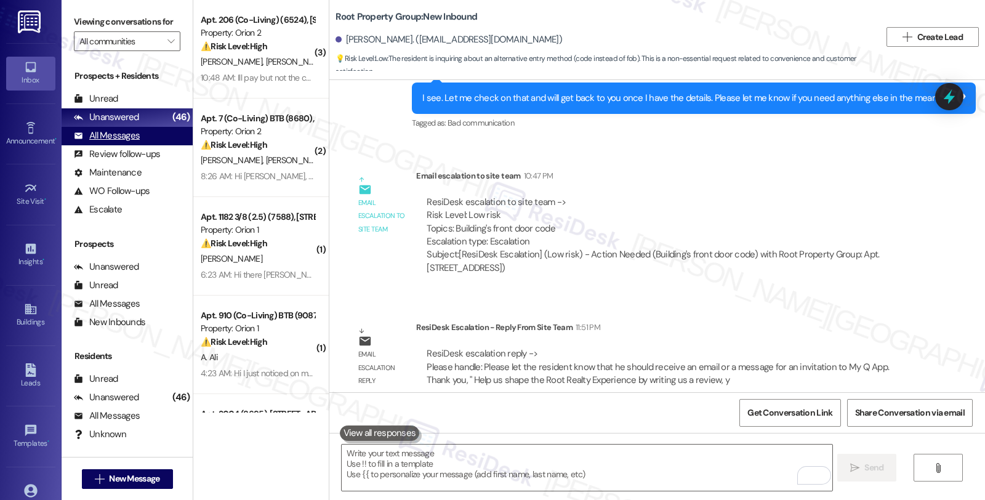
click at [131, 142] on div "All Messages" at bounding box center [107, 135] width 66 height 13
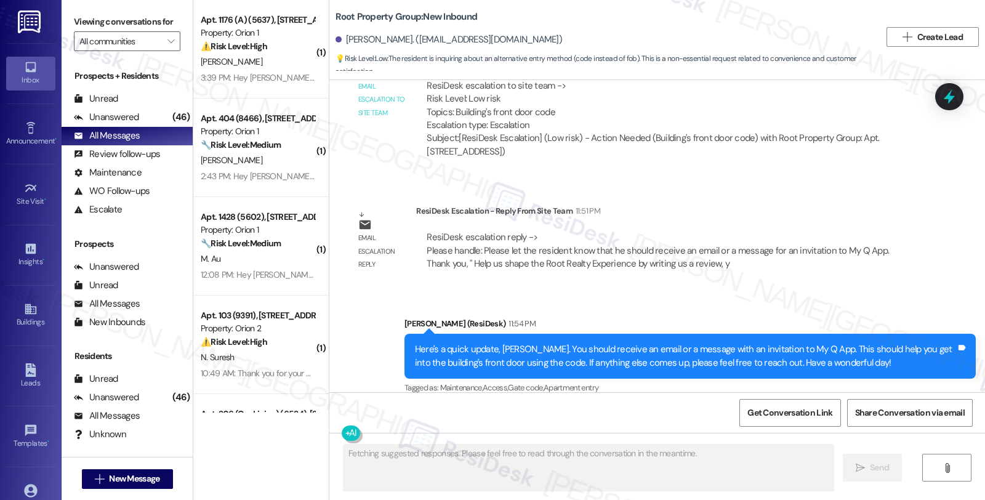
scroll to position [742, 0]
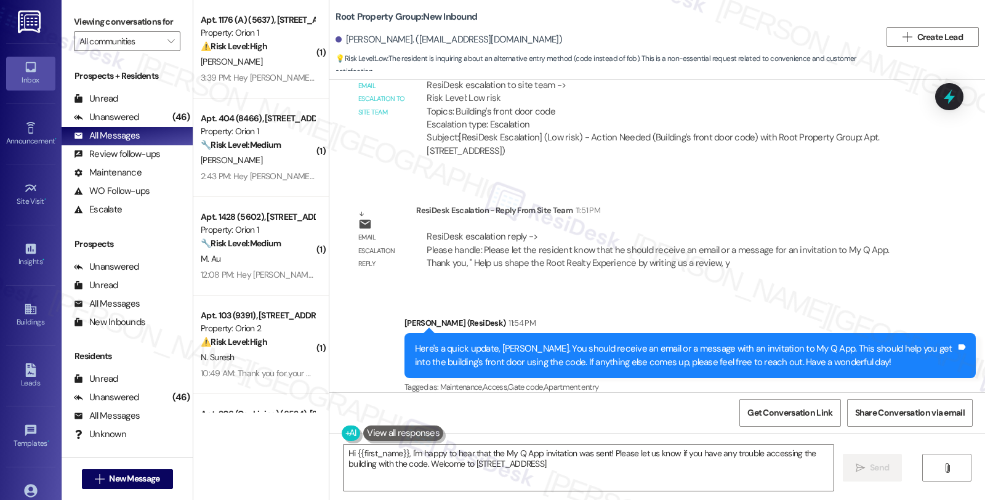
type textarea "Hi {{first_name}}, I'm happy to hear that the My Q App invitation was sent! Ple…"
